Goal: Task Accomplishment & Management: Use online tool/utility

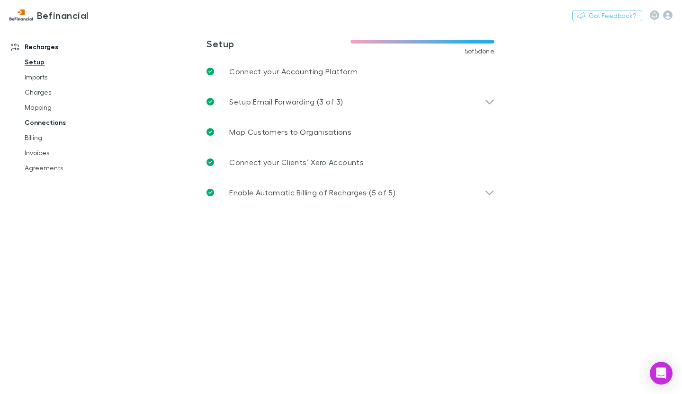
click at [44, 124] on link "Connections" at bounding box center [68, 122] width 107 height 15
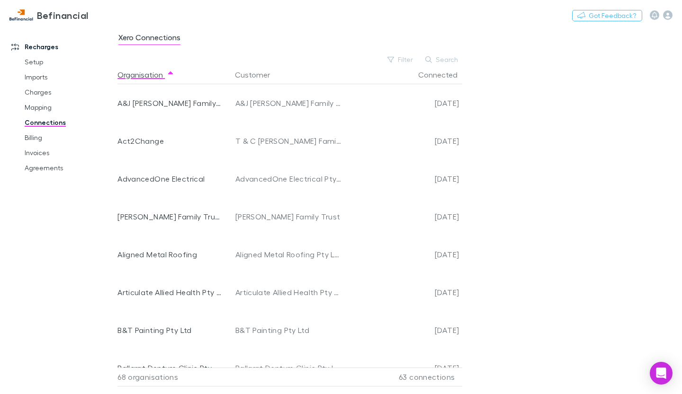
click at [440, 374] on div "63 connections" at bounding box center [402, 377] width 114 height 19
click at [440, 378] on div "63 connections" at bounding box center [402, 377] width 114 height 19
click at [577, 152] on div "Xero Connections Filter Search Organisation Customer Connected A&J [PERSON_NAME…" at bounding box center [399, 211] width 564 height 368
click at [577, 151] on div "Xero Connections Filter Search Organisation Customer Connected A&J [PERSON_NAME…" at bounding box center [399, 211] width 564 height 368
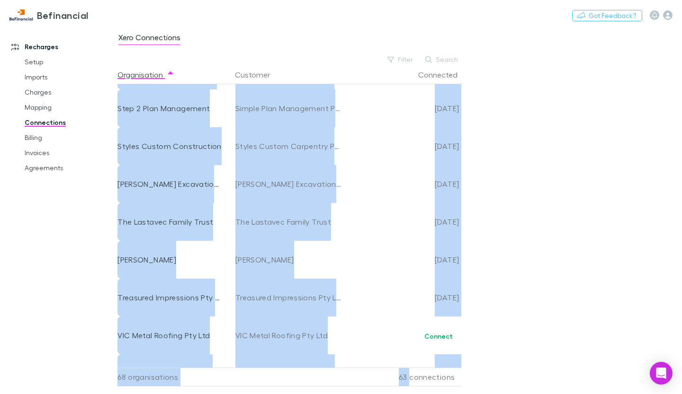
scroll to position [2292, 0]
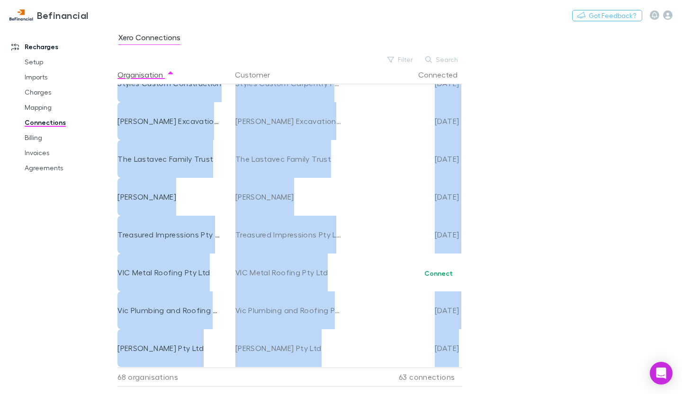
drag, startPoint x: 124, startPoint y: 89, endPoint x: 462, endPoint y: 364, distance: 436.4
click at [462, 364] on div "Organisation Customer Connected A&J [PERSON_NAME] Family Trust A&J [PERSON_NAME…" at bounding box center [293, 225] width 353 height 321
copy div "ticulate Allied Health Pty Ltd Articulate Allied Health Pty Ltd [DATE] B&T Pain…"
click at [542, 156] on div "Xero Connections Filter Search Organisation Customer Connected A&J [PERSON_NAME…" at bounding box center [399, 211] width 564 height 368
click at [33, 109] on link "Mapping" at bounding box center [68, 107] width 107 height 15
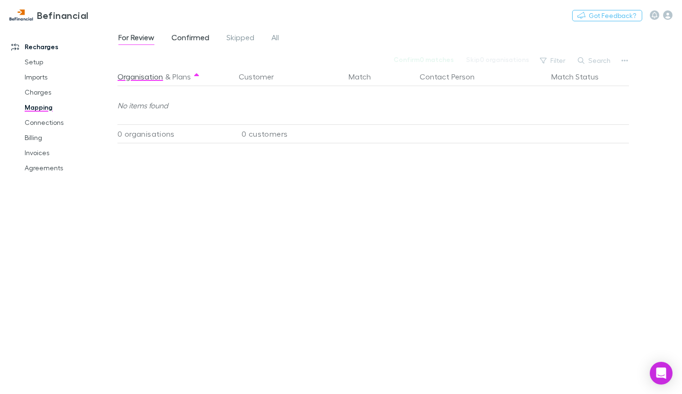
click at [192, 40] on span "Confirmed" at bounding box center [190, 39] width 38 height 12
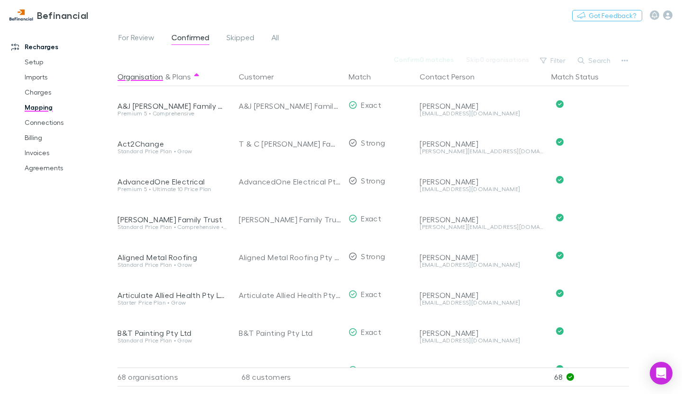
click at [110, 41] on link "Recharges" at bounding box center [62, 46] width 121 height 15
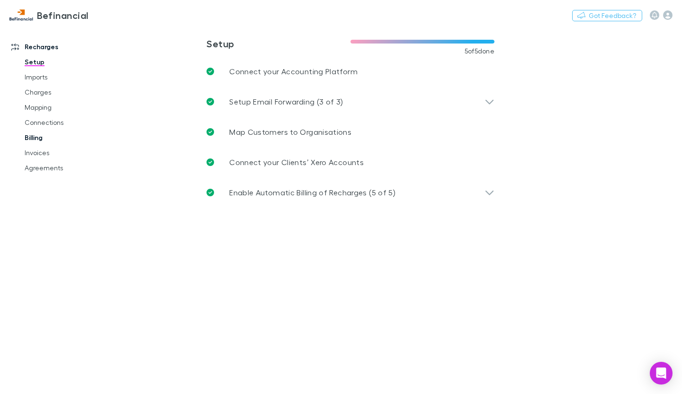
click at [35, 135] on link "Billing" at bounding box center [68, 137] width 107 height 15
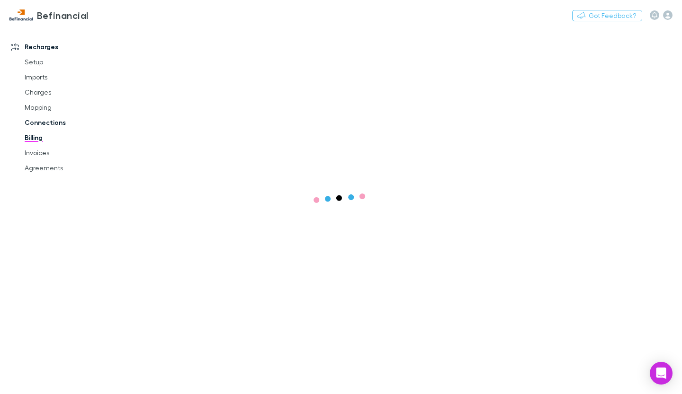
click at [45, 121] on link "Connections" at bounding box center [68, 122] width 107 height 15
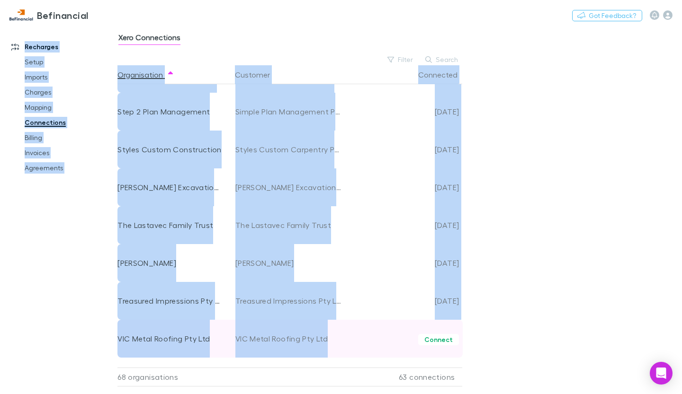
scroll to position [2292, 0]
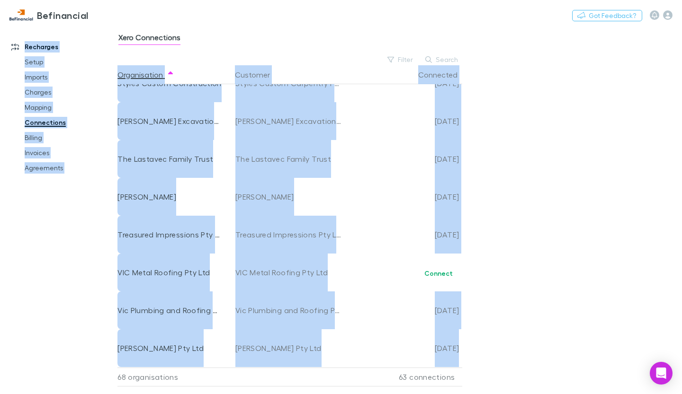
drag, startPoint x: 124, startPoint y: 13, endPoint x: 462, endPoint y: 360, distance: 484.7
click at [462, 360] on div "Befinancial Nothing Got Feedback? Recharges Setup Imports Charges Mapping Conne…" at bounding box center [341, 197] width 682 height 394
copy div "Nothing Got Feedback? Recharges Setup Imports Charges Mapping Connections Billi…"
